Goal: Transaction & Acquisition: Download file/media

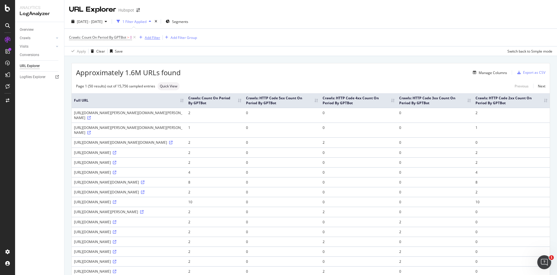
click at [154, 38] on div "Add Filter" at bounding box center [152, 37] width 15 height 5
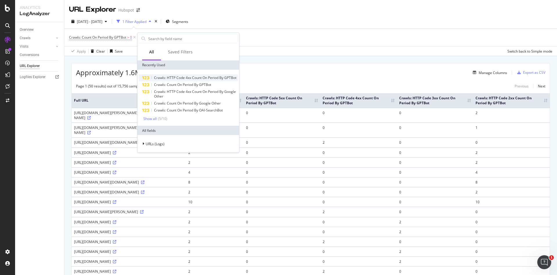
click at [165, 78] on span "Crawls: HTTP Code 4xx Count On Period By GPTBot" at bounding box center [195, 77] width 82 height 5
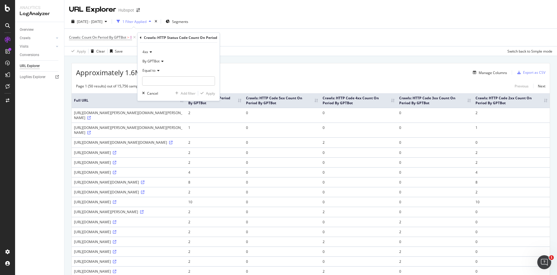
click at [156, 73] on div "Equal to" at bounding box center [178, 70] width 73 height 9
click at [164, 116] on div "Greater than" at bounding box center [175, 113] width 62 height 8
click at [188, 84] on input "number" at bounding box center [178, 80] width 73 height 9
type input "0"
click at [203, 91] on icon "button" at bounding box center [202, 92] width 3 height 3
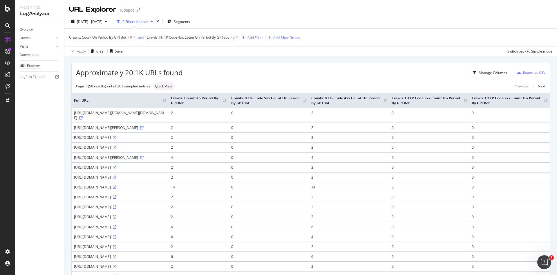
click at [532, 75] on div "Export as CSV" at bounding box center [530, 72] width 30 height 9
